Goal: Task Accomplishment & Management: Use online tool/utility

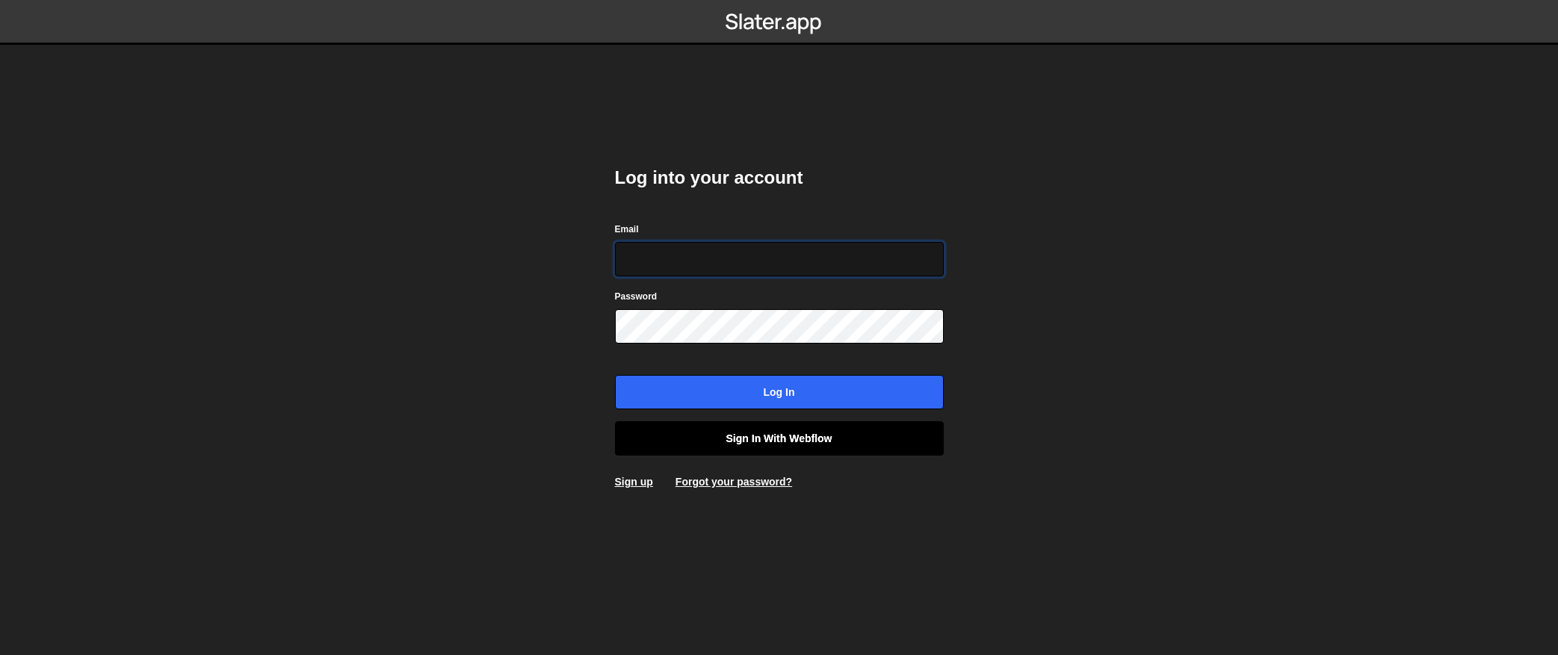
type input "contact@muratdesigns.com"
click at [839, 436] on link "Sign in with Webflow" at bounding box center [779, 439] width 329 height 34
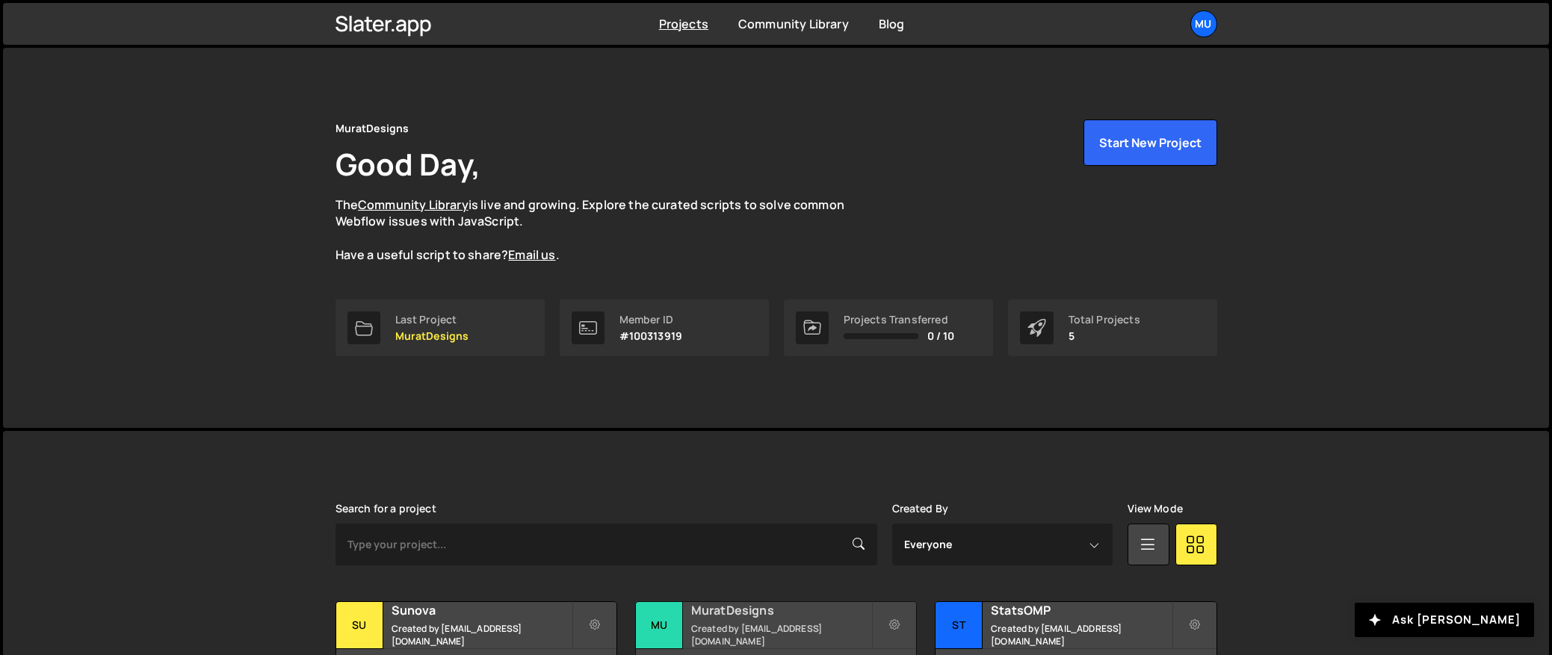
scroll to position [226, 0]
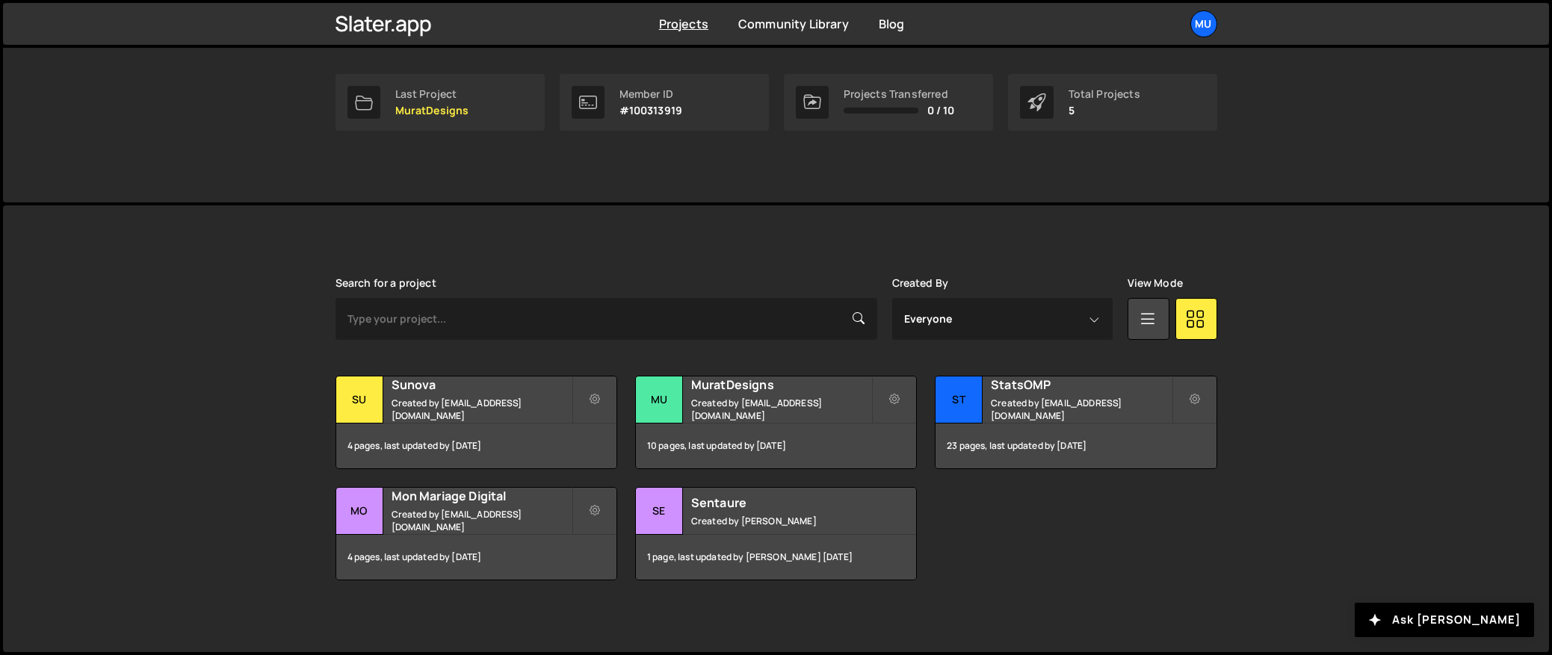
click at [1065, 562] on div "Transfer Project Edit Project Delete Project Su Sunova Created by [EMAIL_ADDRES…" at bounding box center [777, 478] width 882 height 205
click at [465, 500] on h2 "Mon Mariage Digital" at bounding box center [482, 496] width 180 height 16
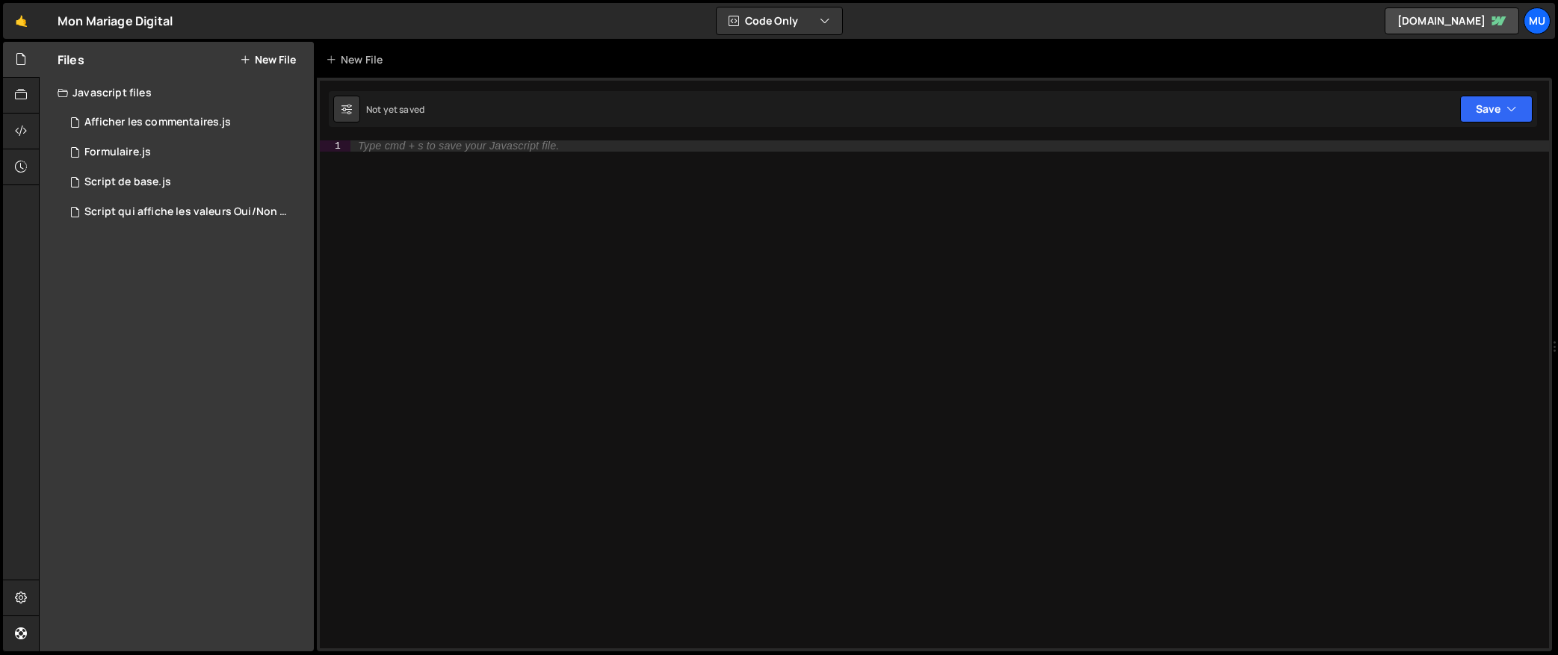
click at [265, 56] on button "New File" at bounding box center [268, 60] width 56 height 12
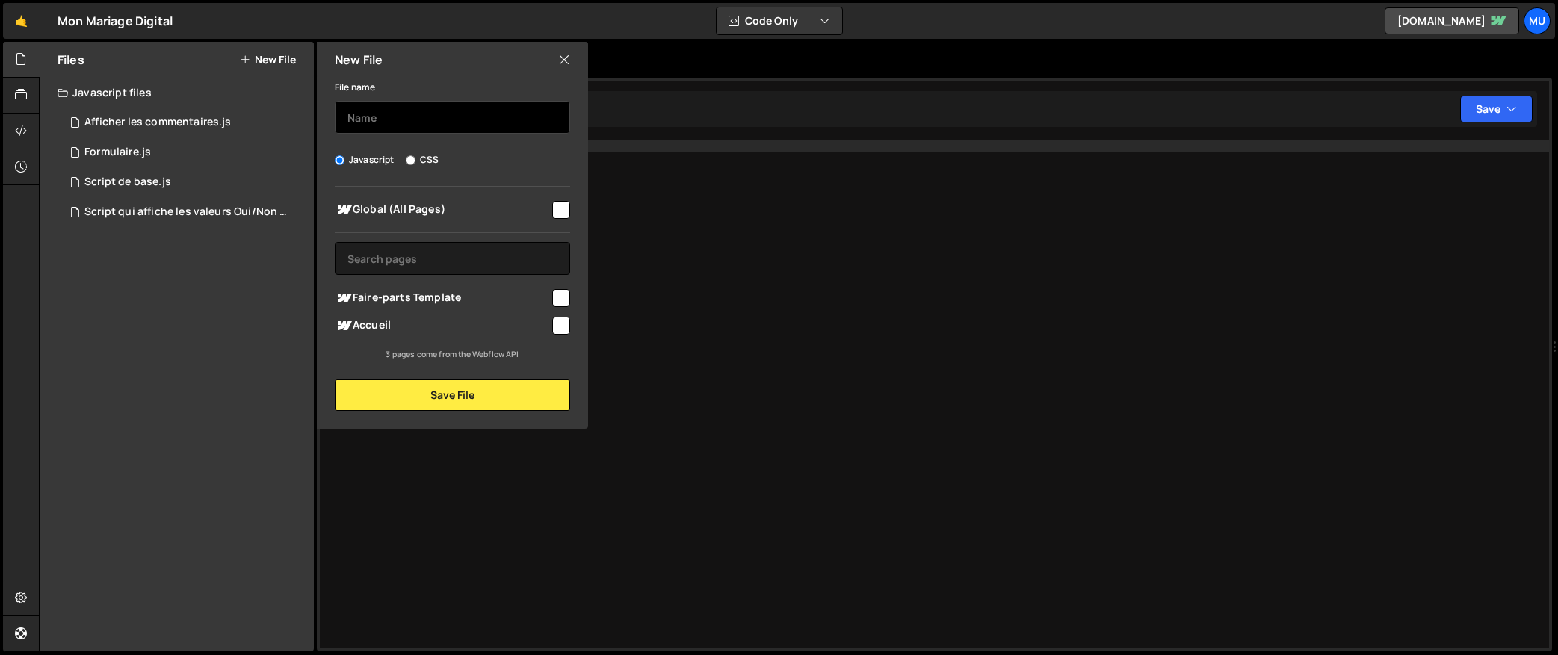
click at [415, 117] on input "text" at bounding box center [452, 117] width 235 height 33
type input "Musique"
click at [442, 256] on input "text" at bounding box center [452, 258] width 235 height 33
click at [411, 294] on span "Faire-parts Template" at bounding box center [442, 298] width 215 height 18
checkbox input "true"
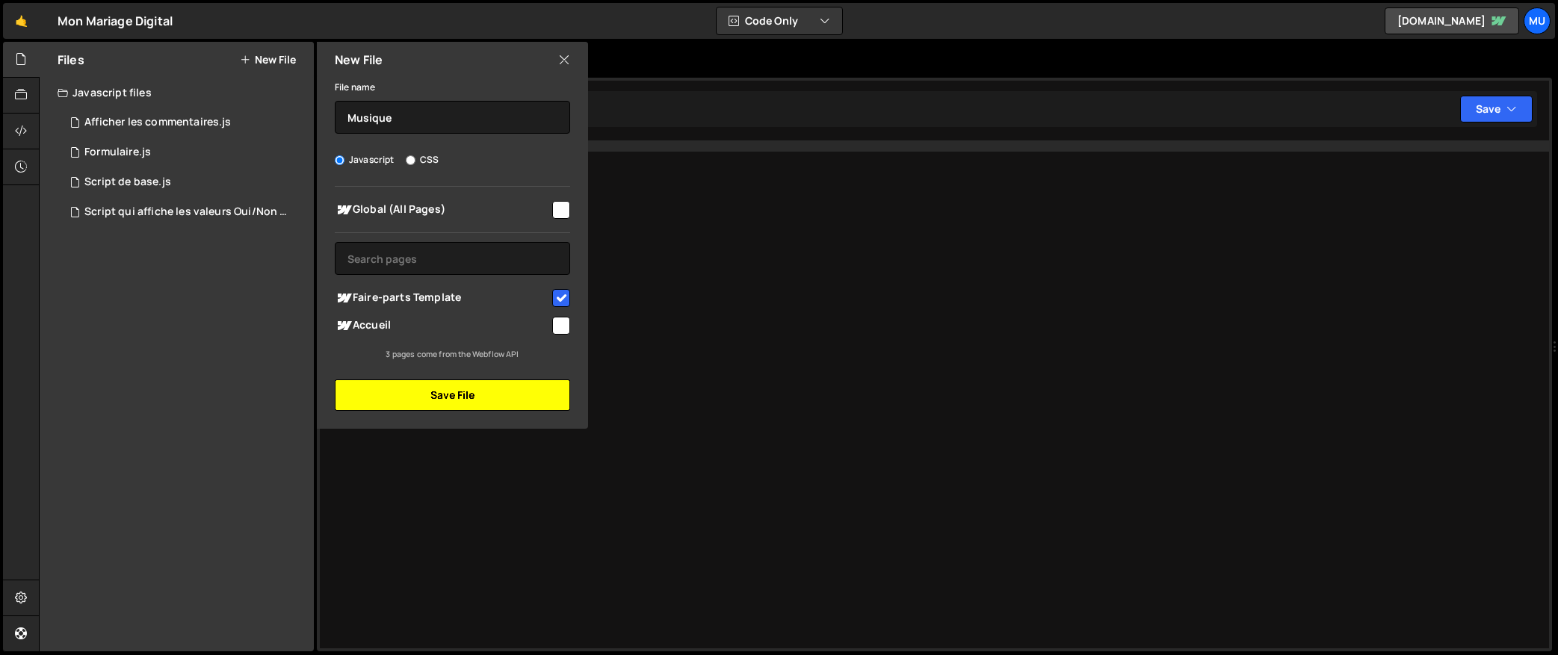
click at [432, 398] on button "Save File" at bounding box center [452, 395] width 235 height 31
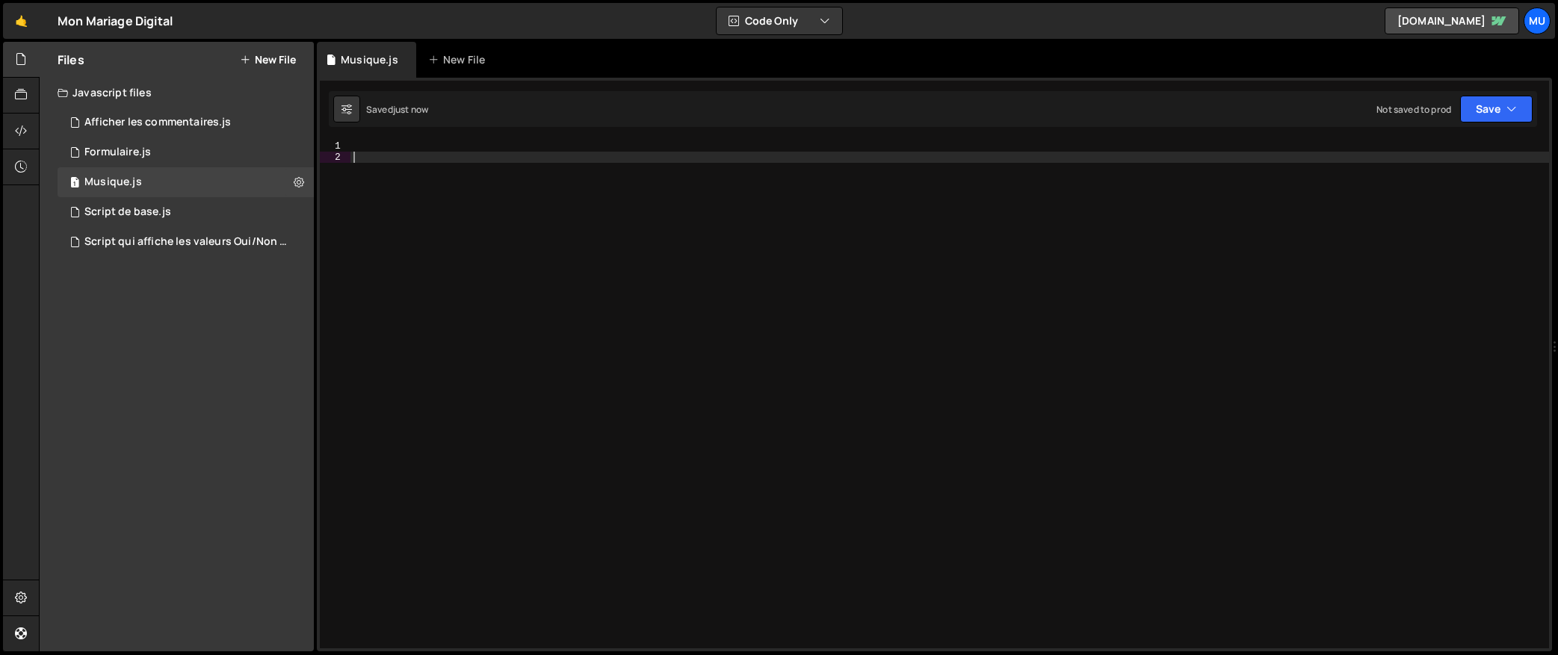
click at [499, 262] on div at bounding box center [950, 406] width 1199 height 531
paste textarea "});"
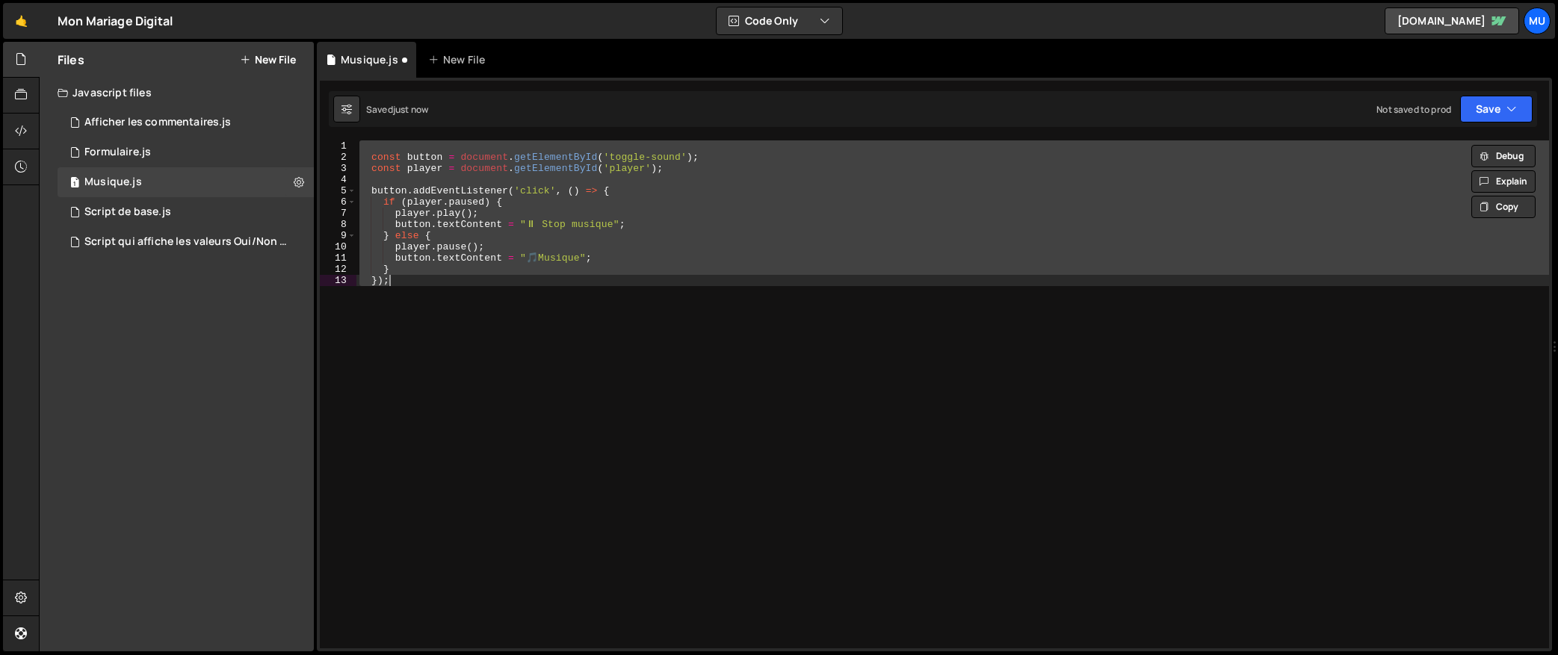
paste textarea
type textarea "});"
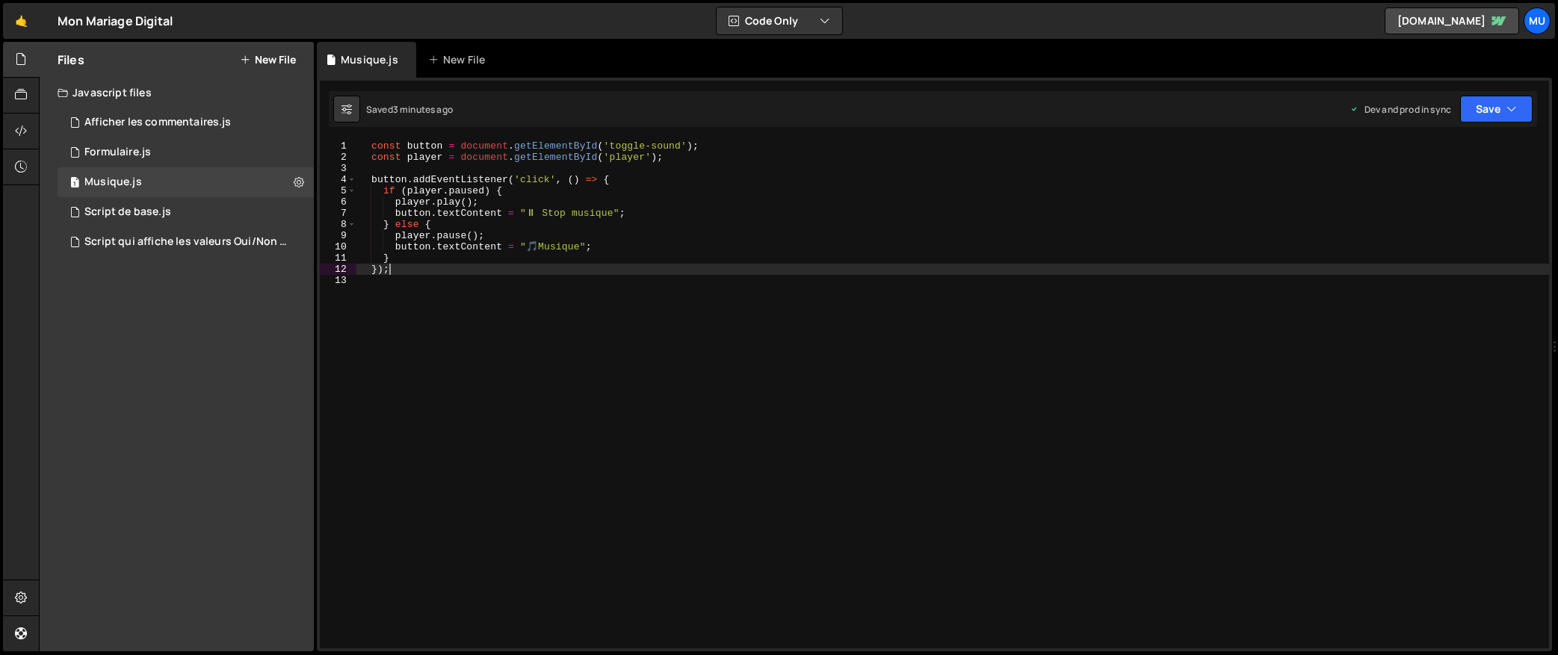
click at [568, 346] on div "const button = document . getElementById ( 'toggle-sound' ) ; const player = do…" at bounding box center [953, 406] width 1193 height 531
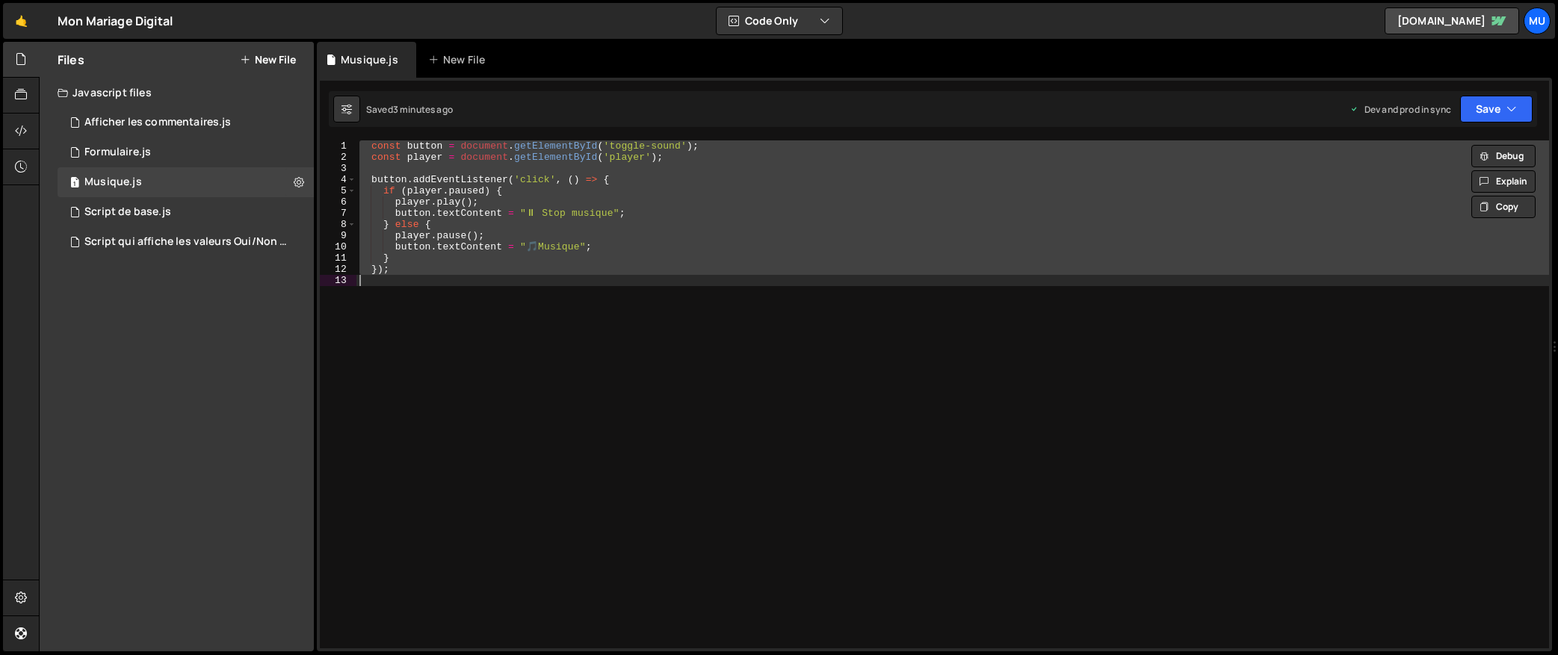
paste textarea "})();"
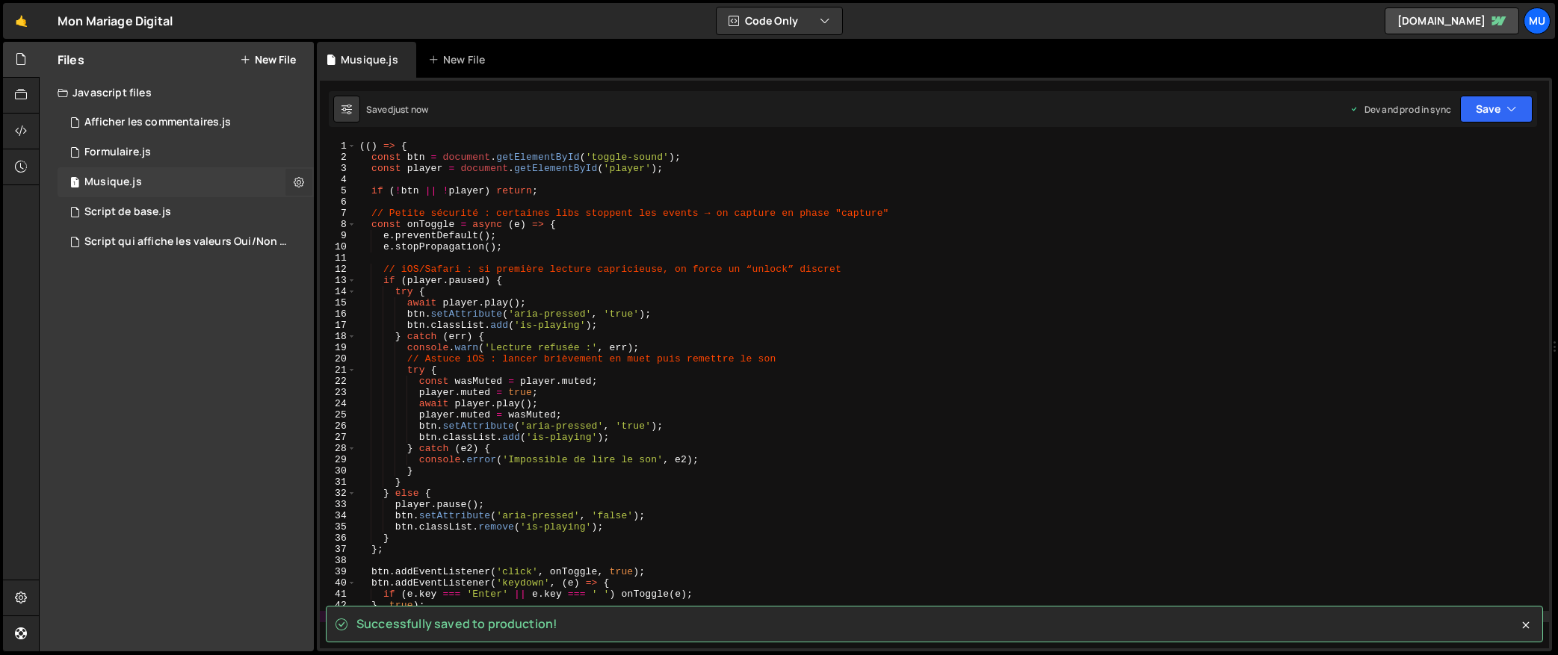
click at [302, 183] on icon at bounding box center [299, 182] width 10 height 14
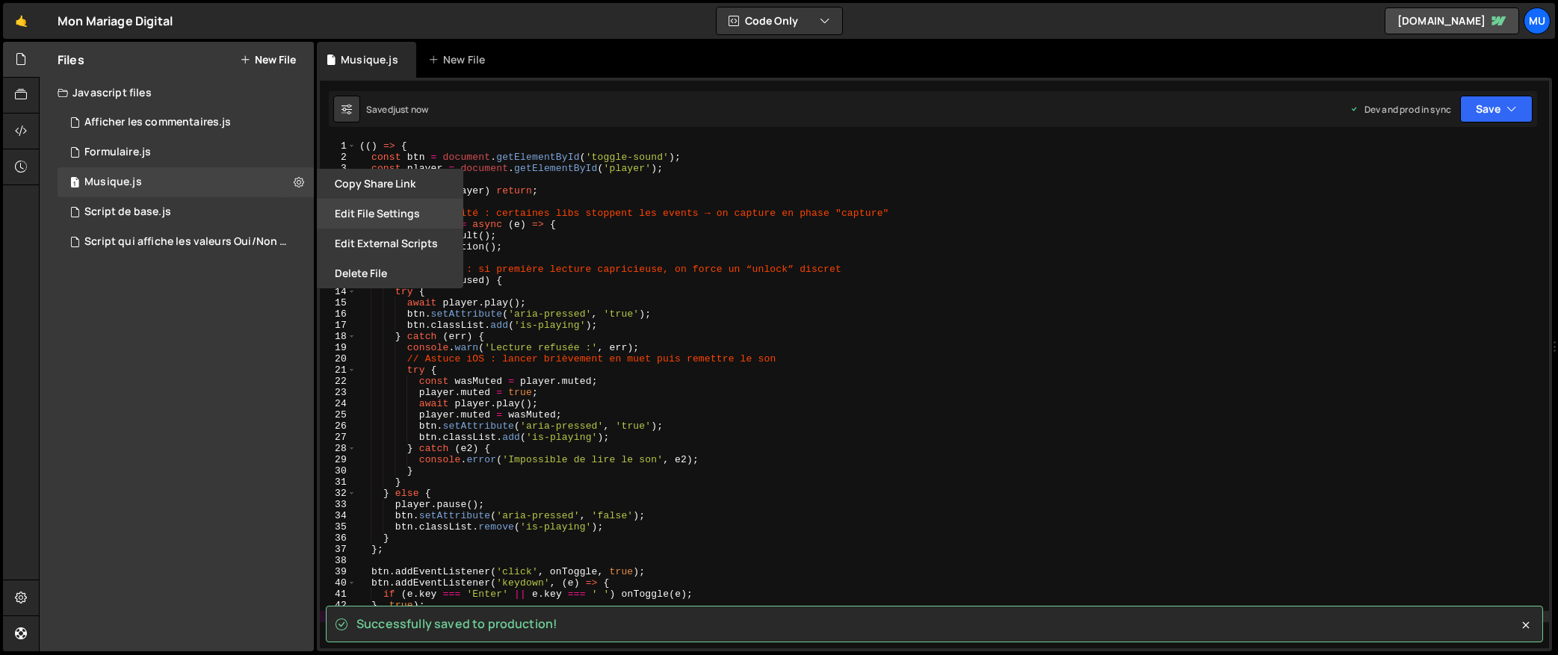
click at [377, 209] on button "Edit File Settings" at bounding box center [390, 214] width 146 height 30
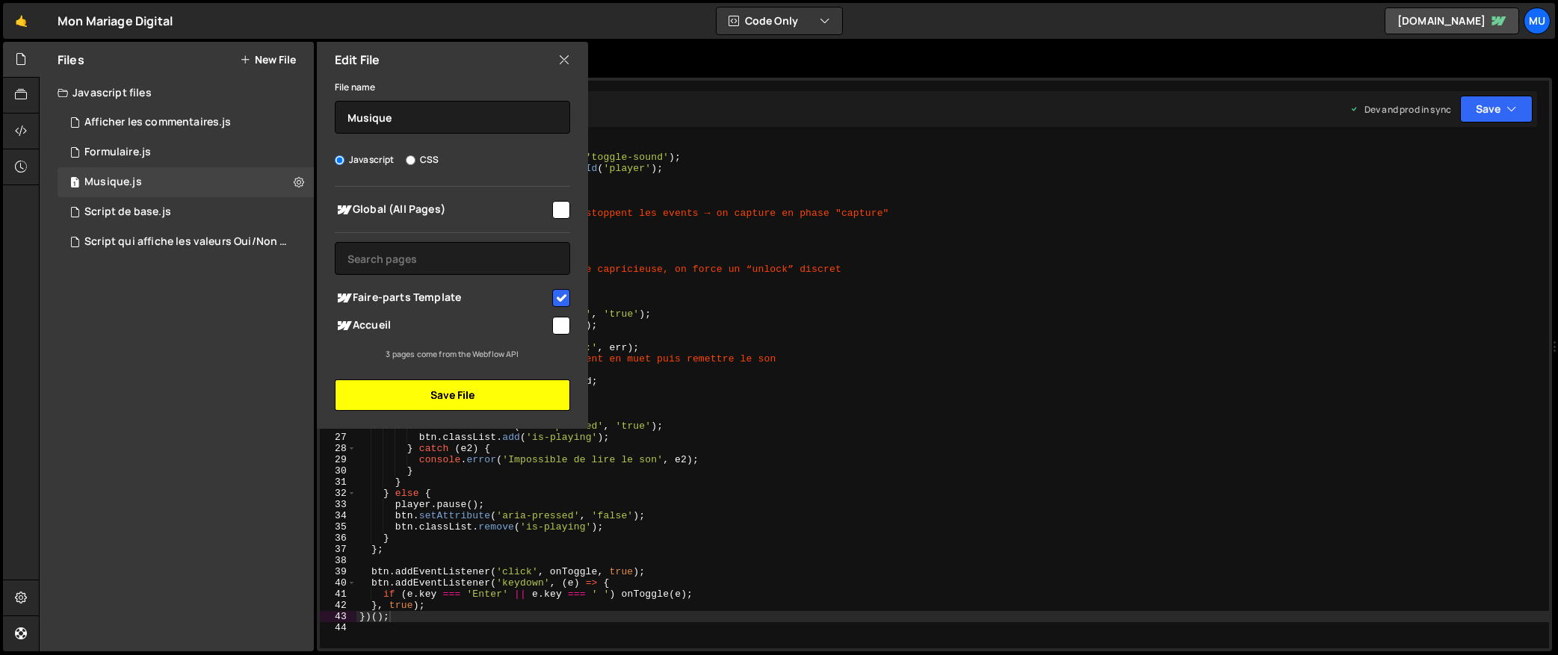
click at [441, 395] on button "Save File" at bounding box center [452, 395] width 235 height 31
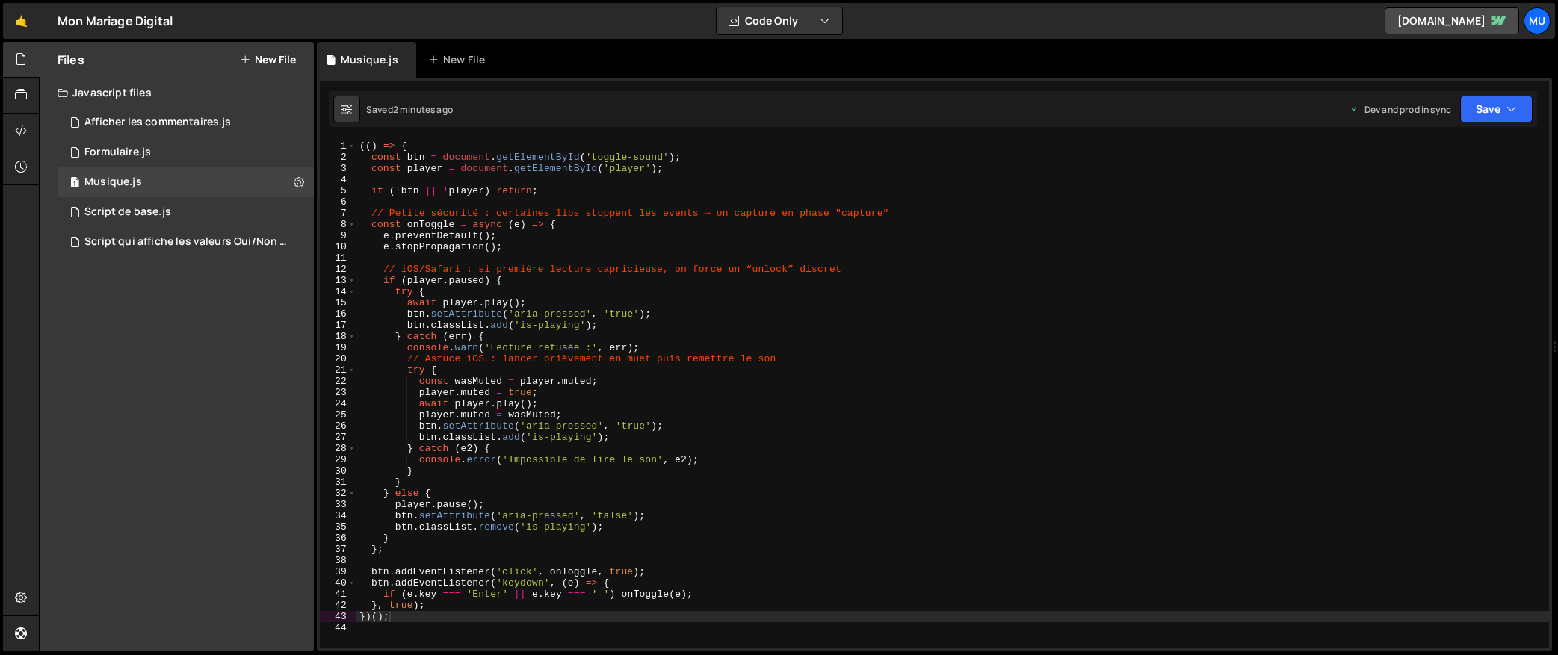
click at [889, 238] on div "(( ) => { const btn = document . getElementById ( 'toggle-sound' ) ; const play…" at bounding box center [953, 406] width 1193 height 531
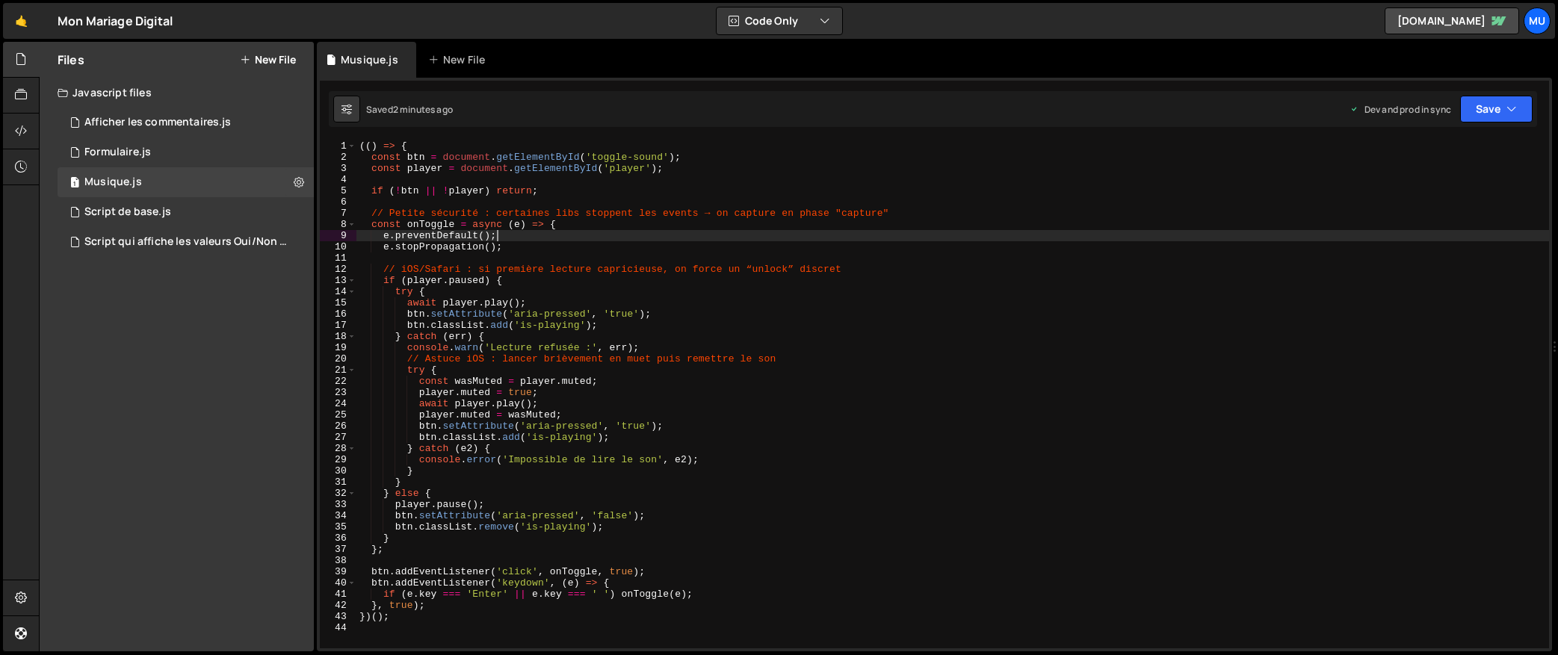
type textarea "})();"
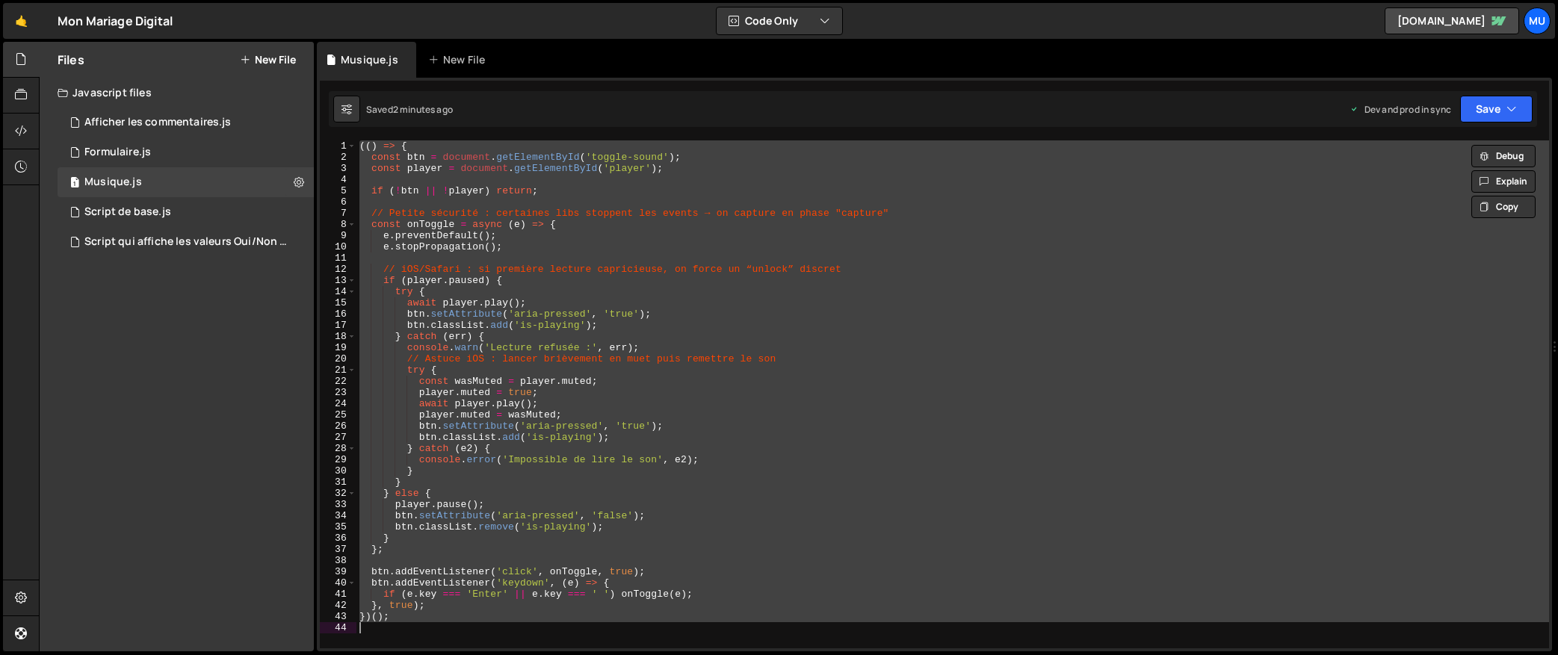
paste textarea
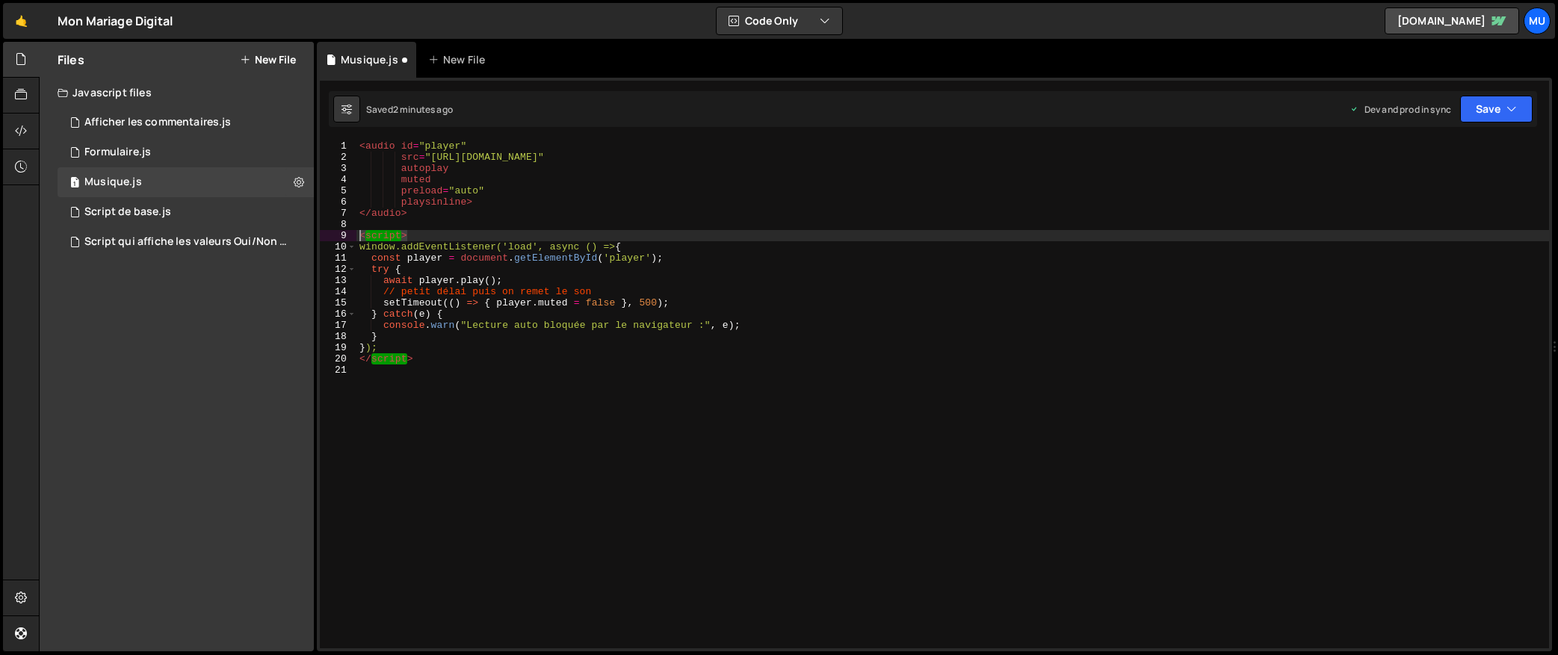
drag, startPoint x: 433, startPoint y: 235, endPoint x: 354, endPoint y: 253, distance: 81.1
click at [346, 238] on div "1 2 3 4 5 6 7 8 9 10 11 12 13 14 15 16 17 18 19 20 21 < audio id = "player" src…" at bounding box center [934, 395] width 1229 height 508
type textarea "<script>"
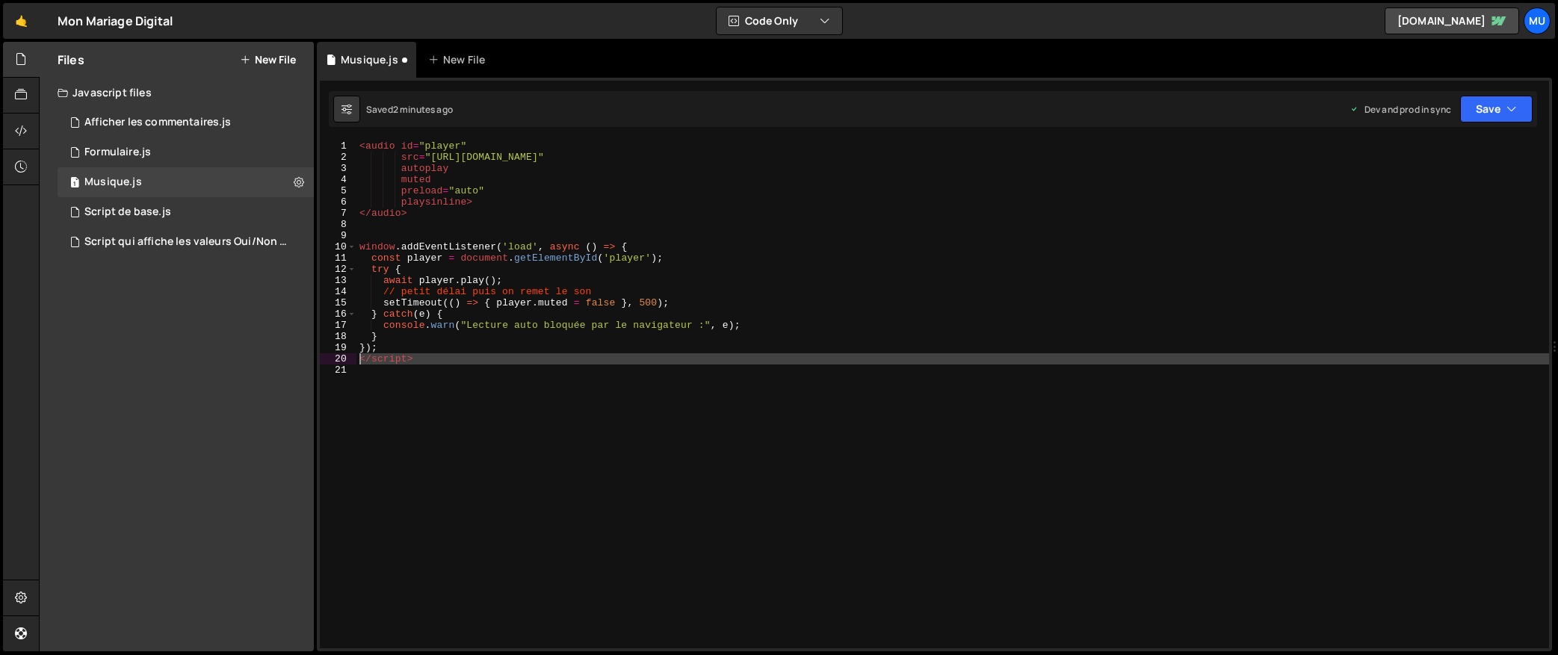
drag, startPoint x: 428, startPoint y: 365, endPoint x: 350, endPoint y: 361, distance: 78.6
click at [351, 362] on div "1 2 3 4 5 6 7 8 9 10 11 12 13 14 15 16 17 18 19 20 21 < audio id = "player" src…" at bounding box center [934, 395] width 1229 height 508
type textarea "</script>"
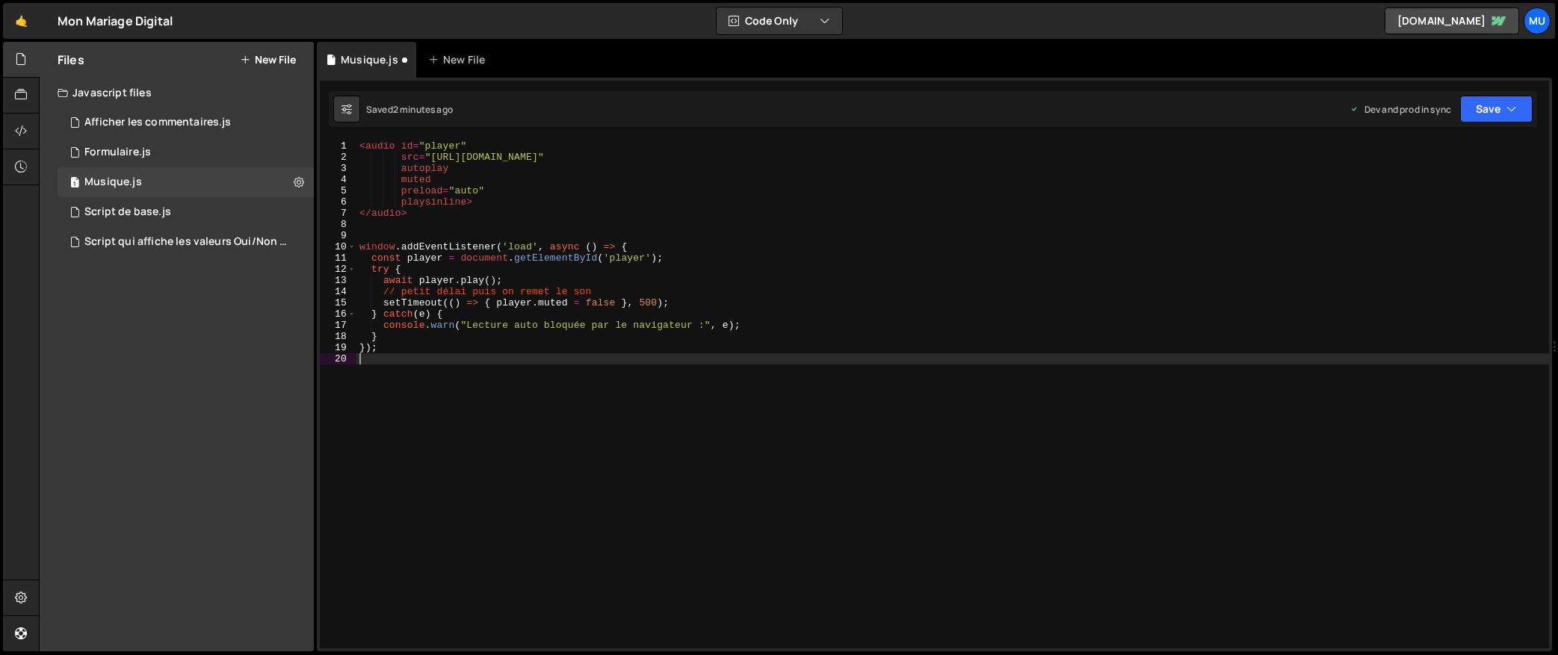
click at [477, 371] on div "< audio id = "player" src = "https://drive.google.com/uc?export=download&id=1RJ…" at bounding box center [953, 406] width 1193 height 531
click at [485, 341] on div "< audio id = "player" src = "https://drive.google.com/uc?export=download&id=1RJ…" at bounding box center [953, 406] width 1193 height 531
click at [466, 344] on div "< audio id = "player" src = "https://drive.google.com/uc?export=download&id=1RJ…" at bounding box center [953, 406] width 1193 height 531
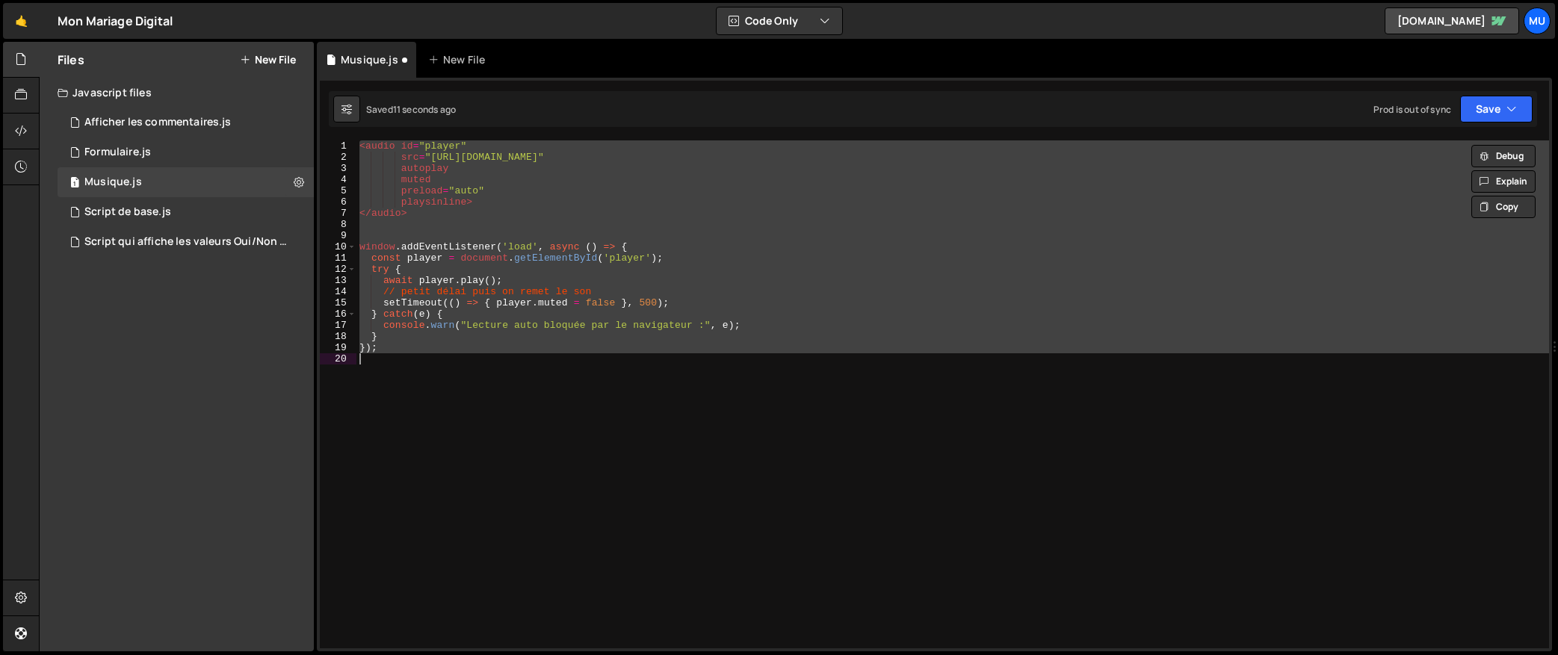
click at [564, 277] on div "< audio id = "player" src = "https://drive.google.com/uc?export=download&id=1RJ…" at bounding box center [953, 395] width 1193 height 508
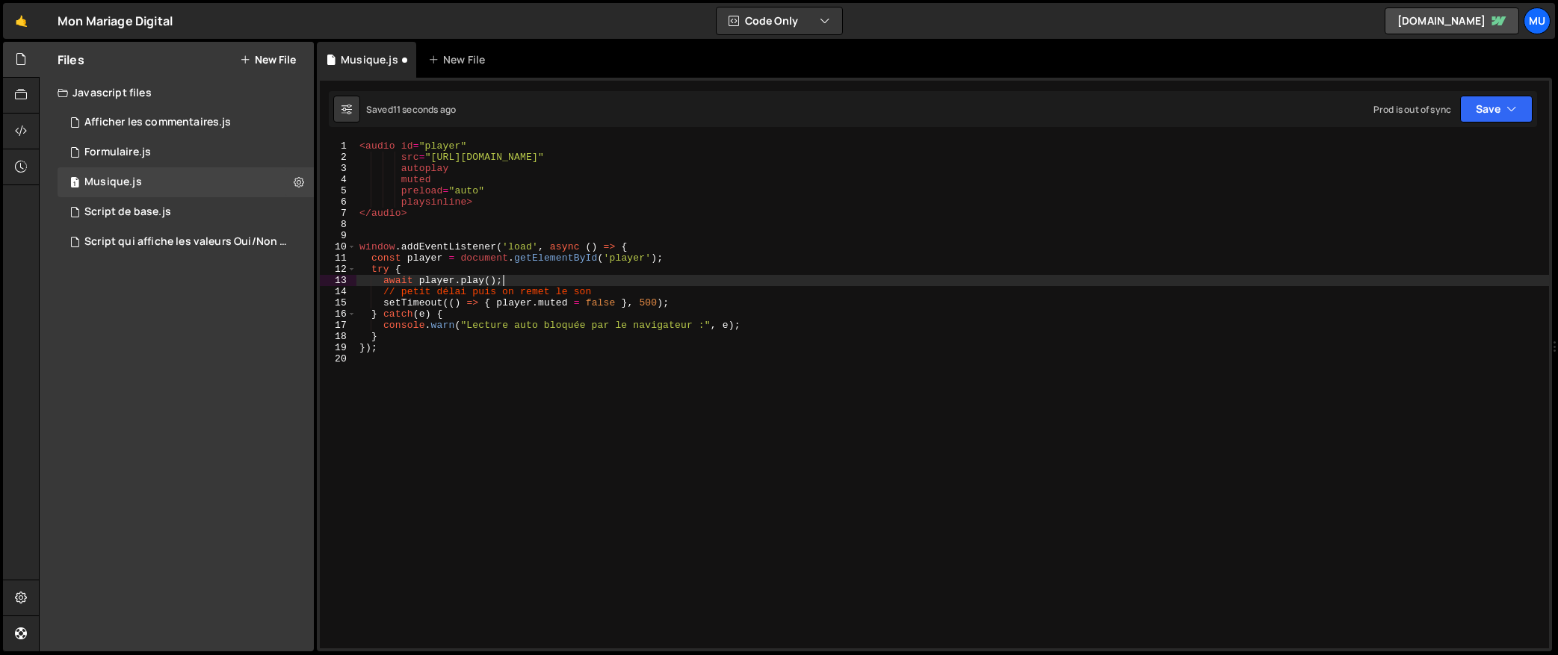
type textarea "});"
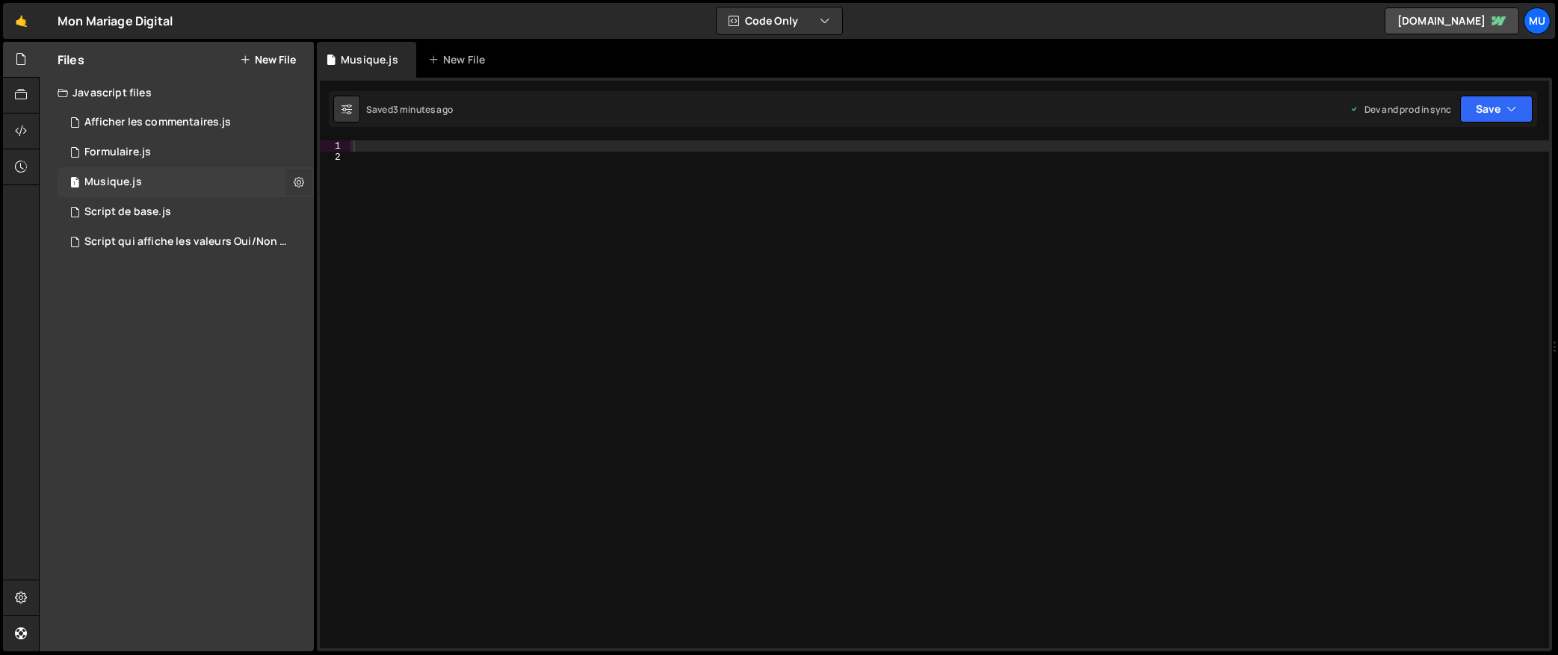
click at [297, 177] on icon at bounding box center [299, 182] width 10 height 14
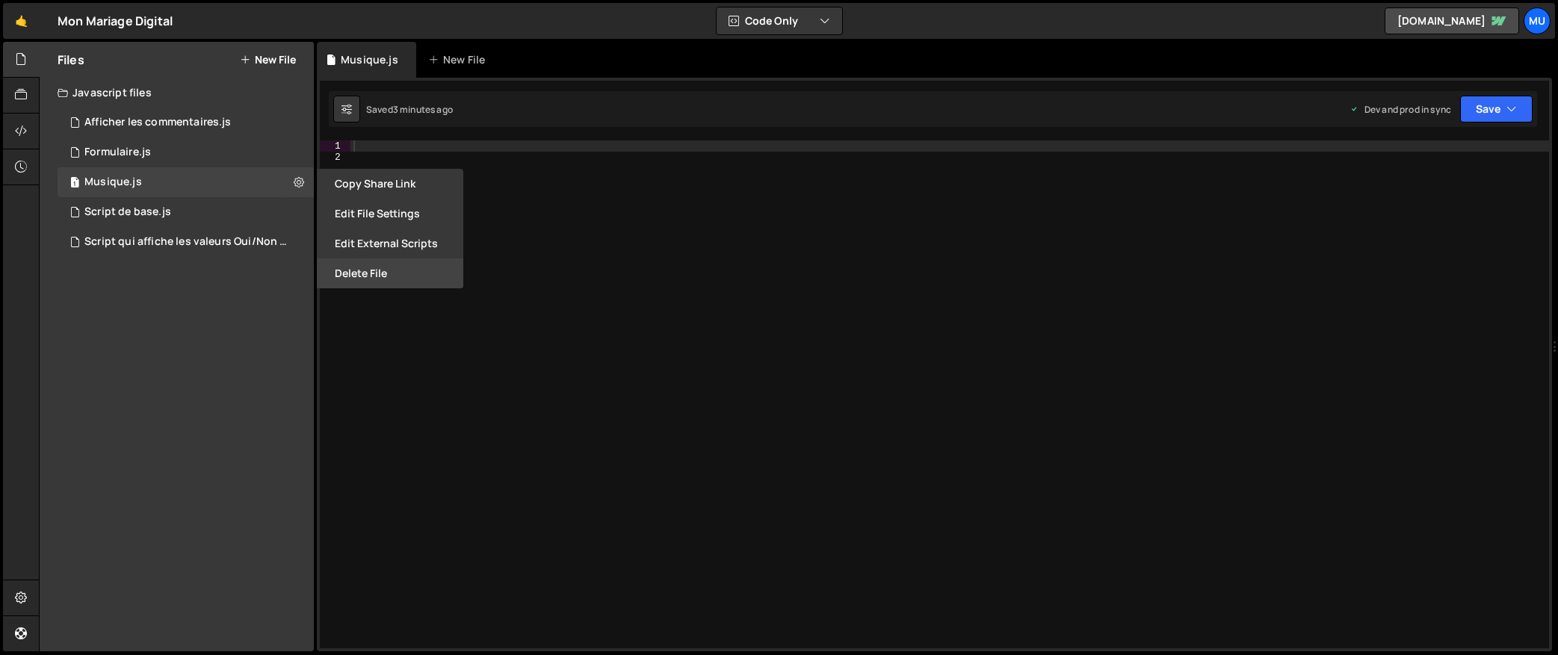
click at [379, 281] on button "Delete File" at bounding box center [390, 274] width 146 height 30
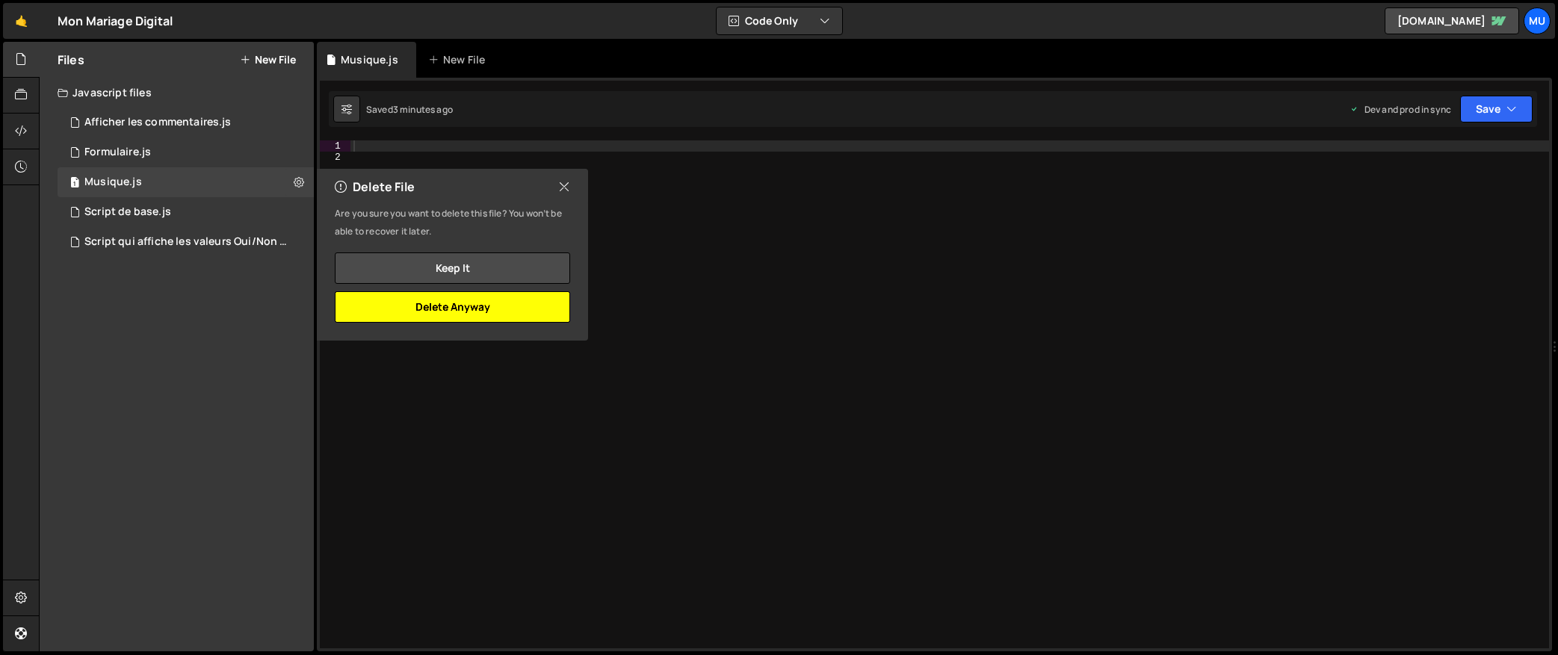
click at [452, 298] on button "Delete Anyway" at bounding box center [452, 306] width 235 height 31
